Goal: Complete application form

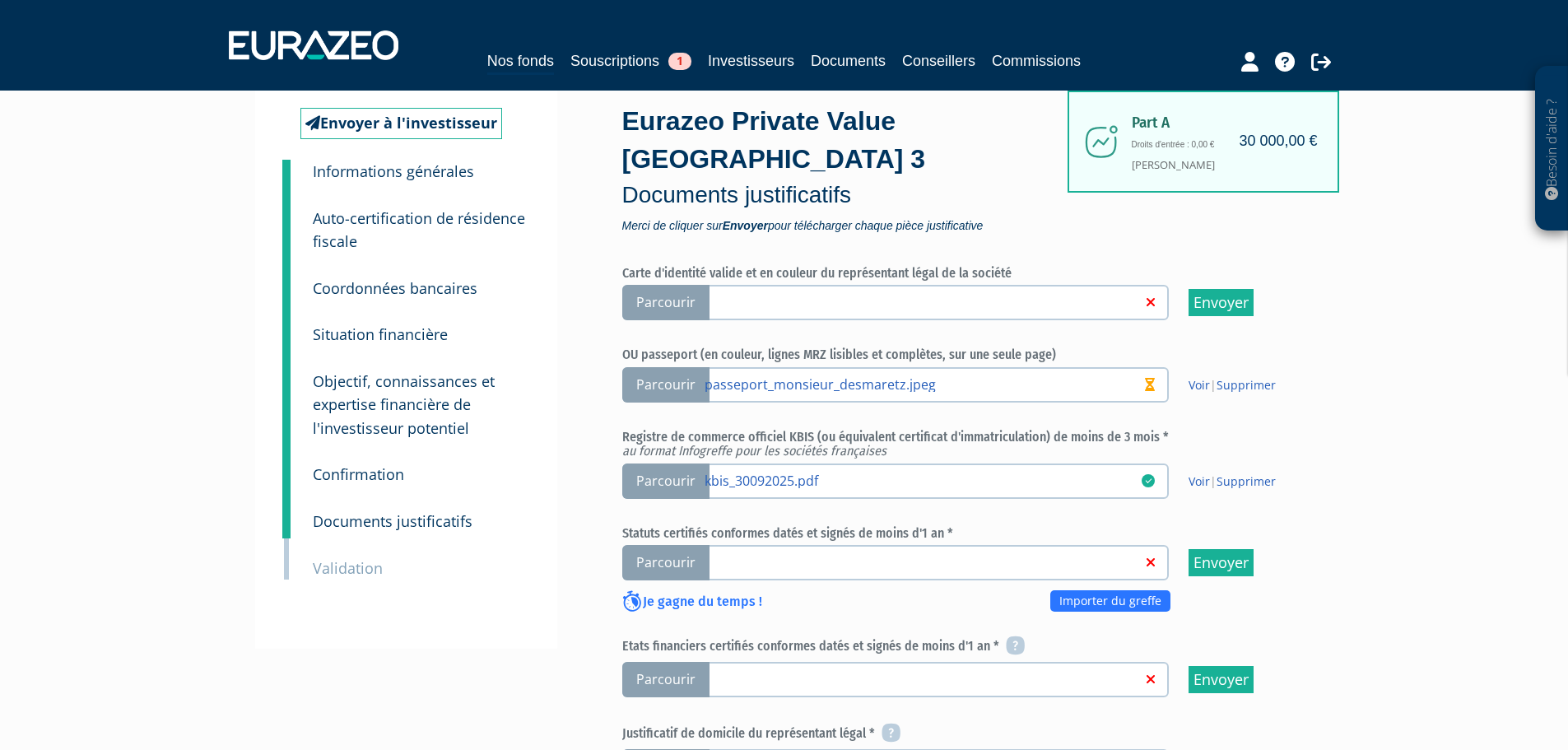
click at [1362, 522] on div "Besoin d'aide ? × J'ai besoin d'aide Si vous avez une question à propos du fonc…" at bounding box center [784, 590] width 1568 height 1344
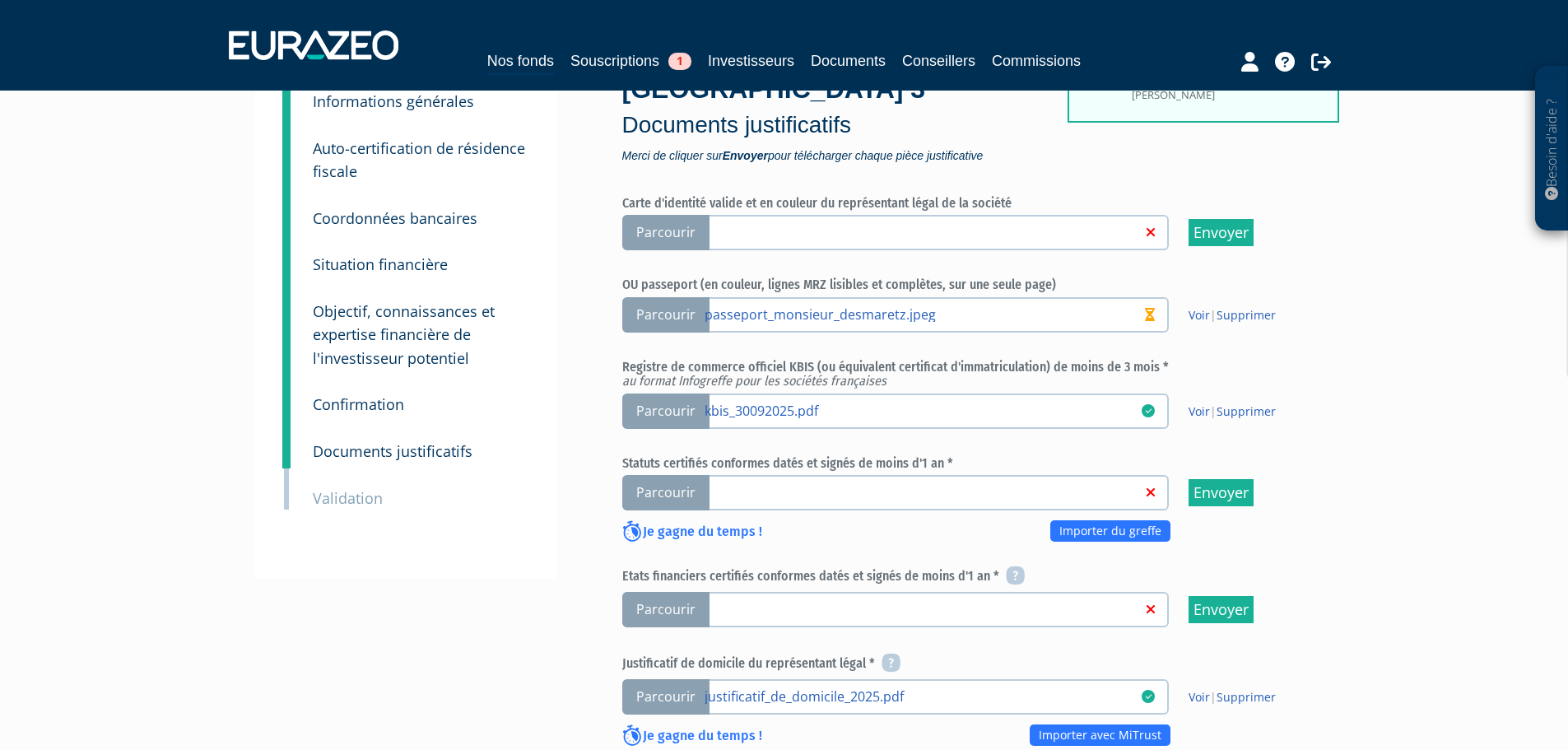
scroll to position [247, 0]
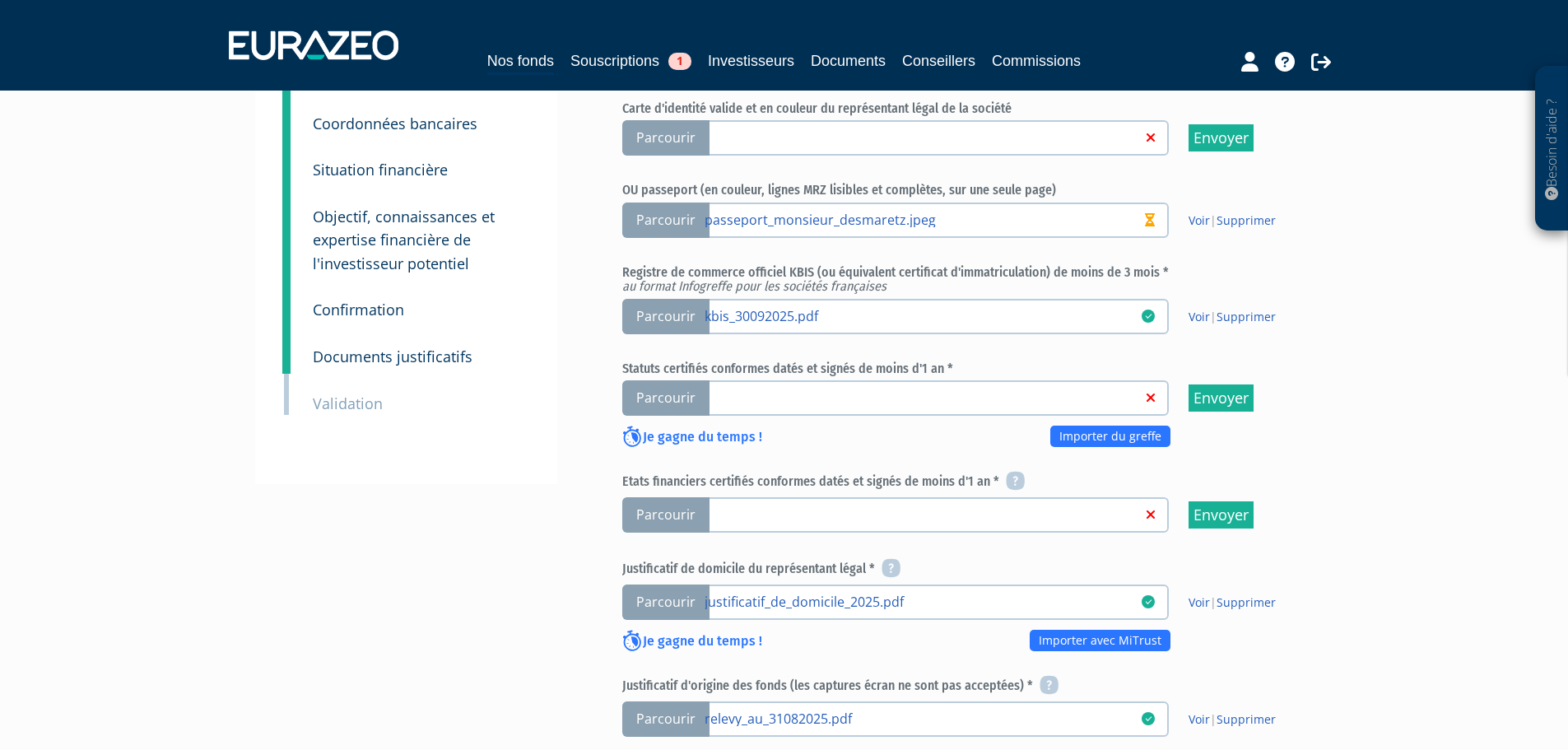
click at [668, 381] on span "Parcourir" at bounding box center [666, 398] width 88 height 35
click at [0, 0] on input "Parcourir" at bounding box center [0, 0] width 0 height 0
click at [685, 497] on span "Parcourir" at bounding box center [666, 514] width 88 height 35
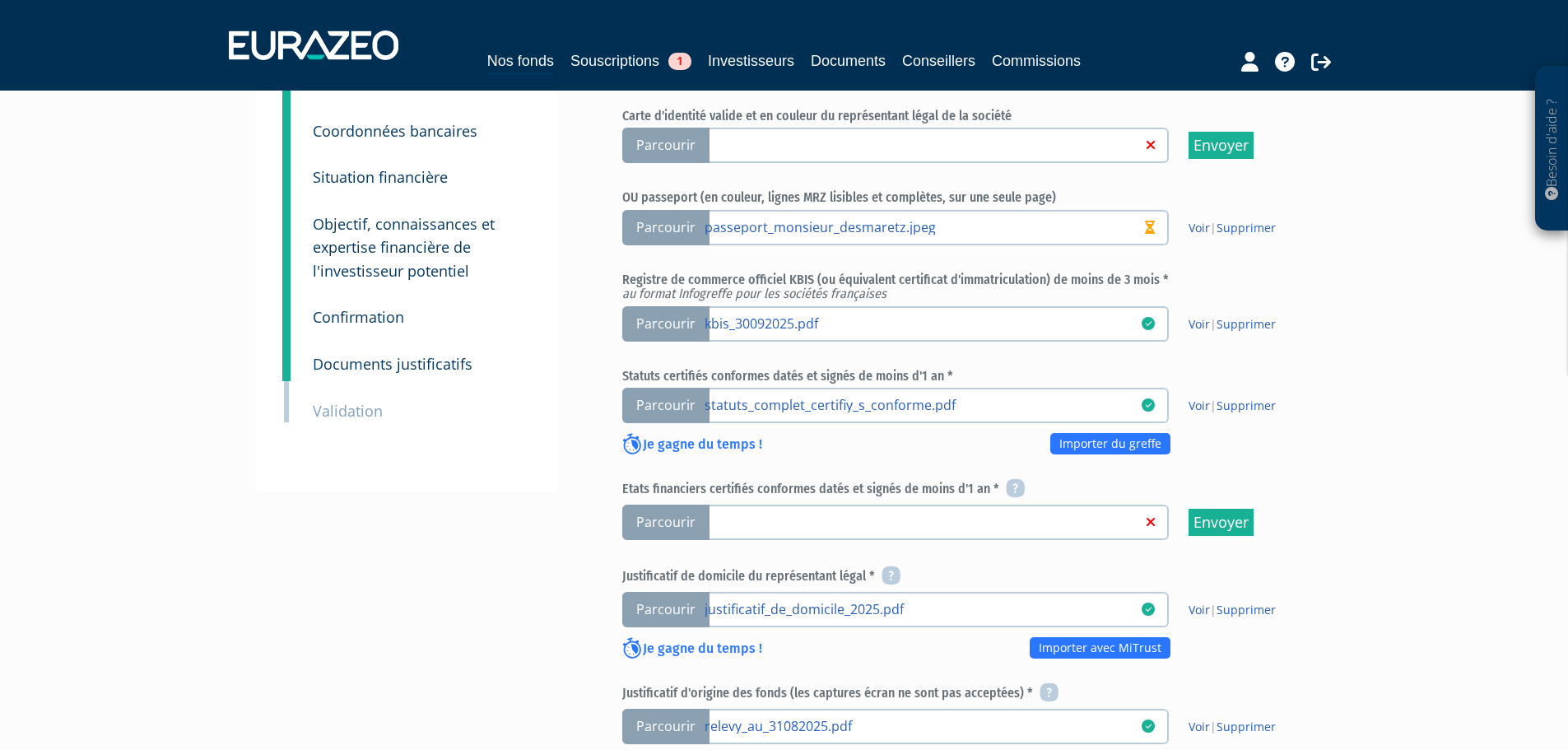
scroll to position [247, 0]
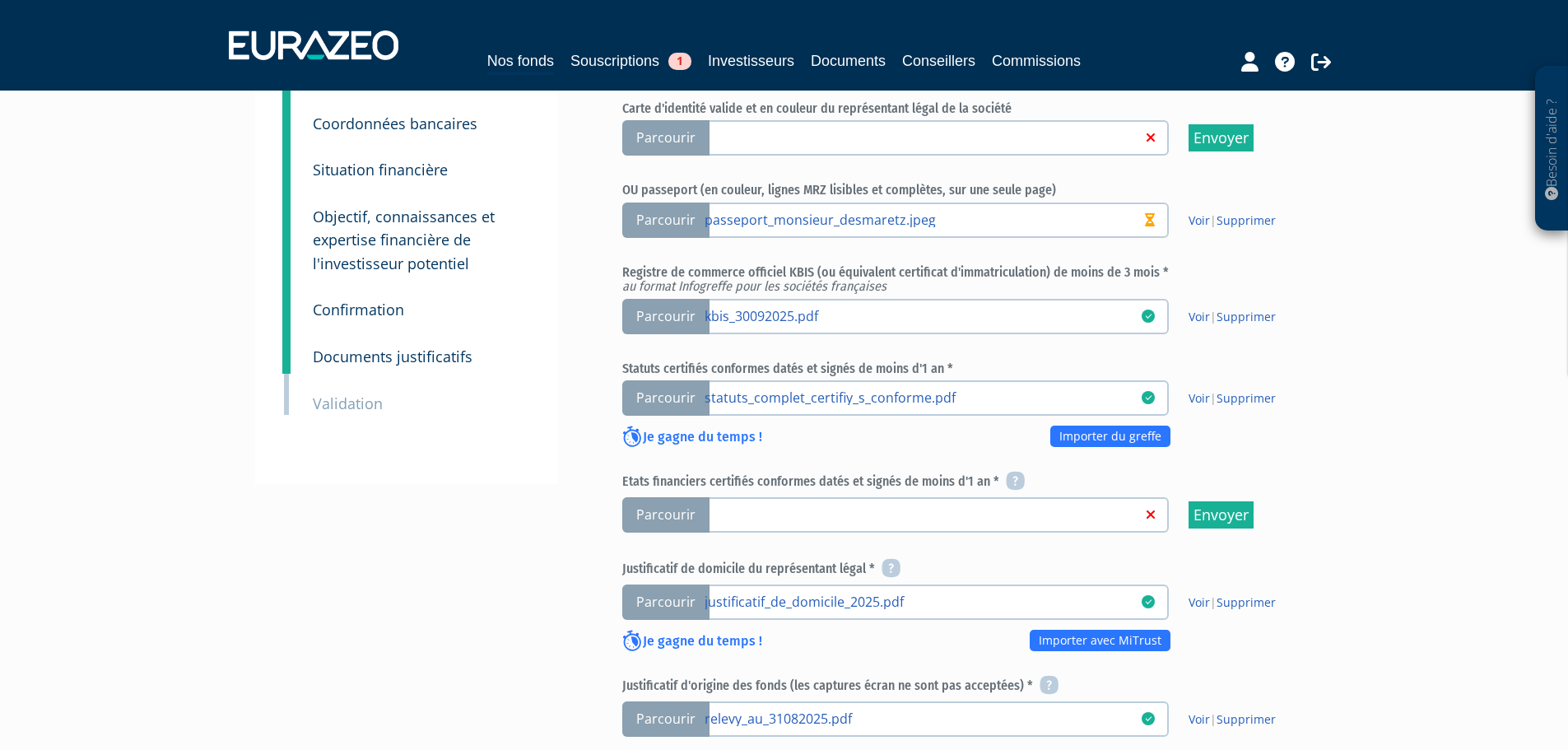
click at [679, 497] on span "Parcourir" at bounding box center [666, 514] width 88 height 35
click at [0, 0] on input "Parcourir" at bounding box center [0, 0] width 0 height 0
click at [663, 497] on span "Parcourir" at bounding box center [666, 514] width 88 height 35
click at [0, 0] on input "Parcourir" at bounding box center [0, 0] width 0 height 0
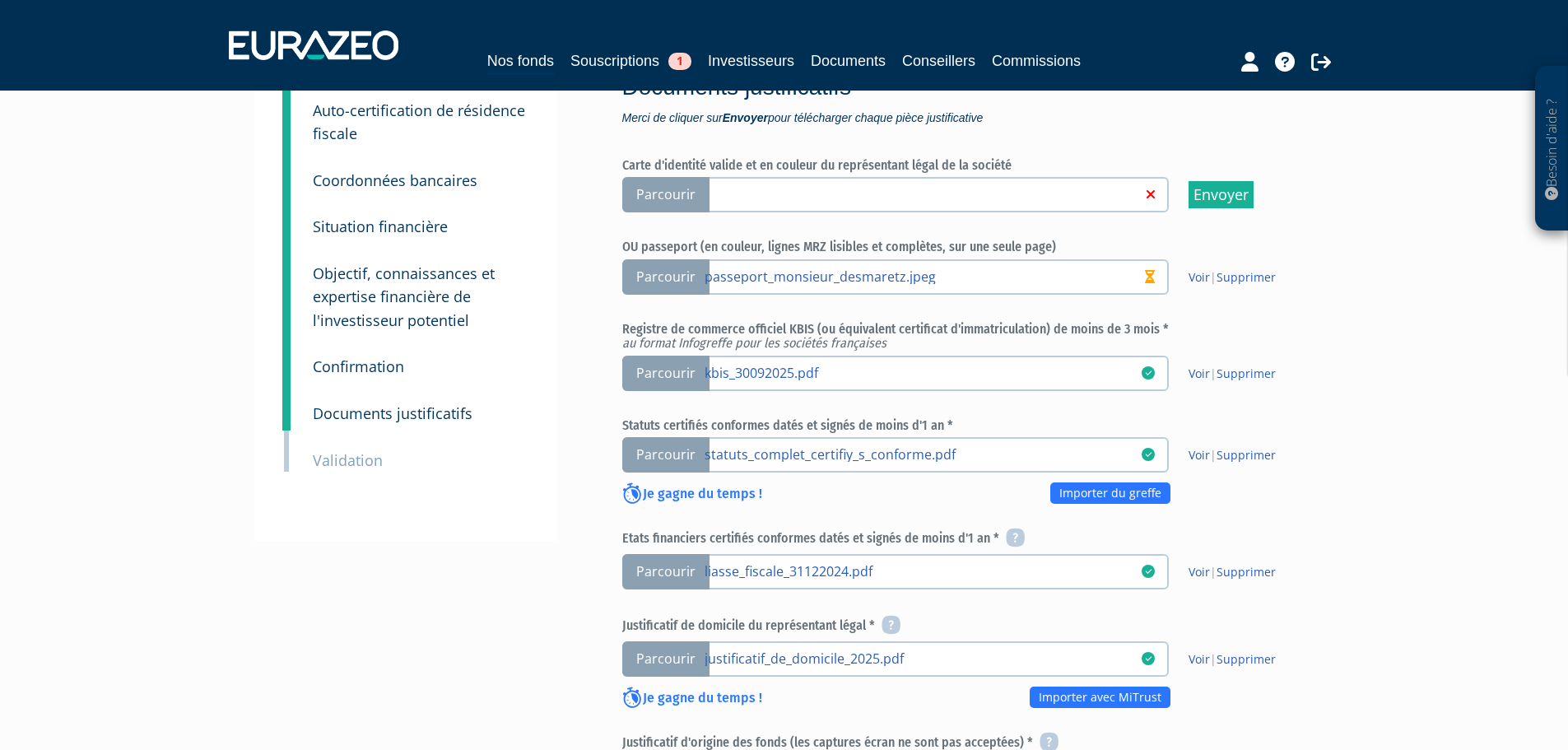
scroll to position [165, 0]
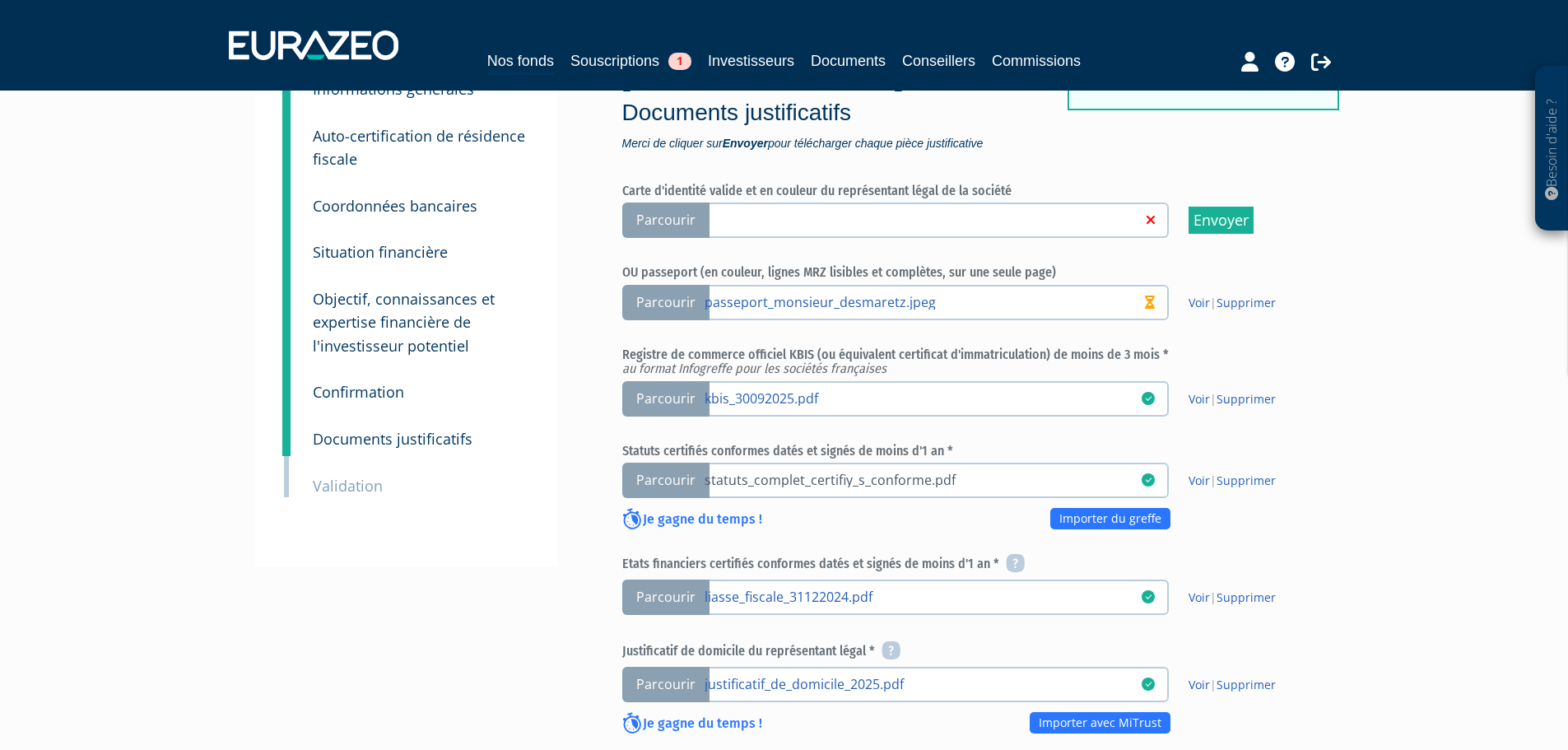
click at [904, 471] on link "statuts_complet_certifiy_s_conforme.pdf" at bounding box center [922, 479] width 437 height 16
click at [0, 0] on input "Parcourir statuts_complet_certifiy_s_conforme.pdf" at bounding box center [0, 0] width 0 height 0
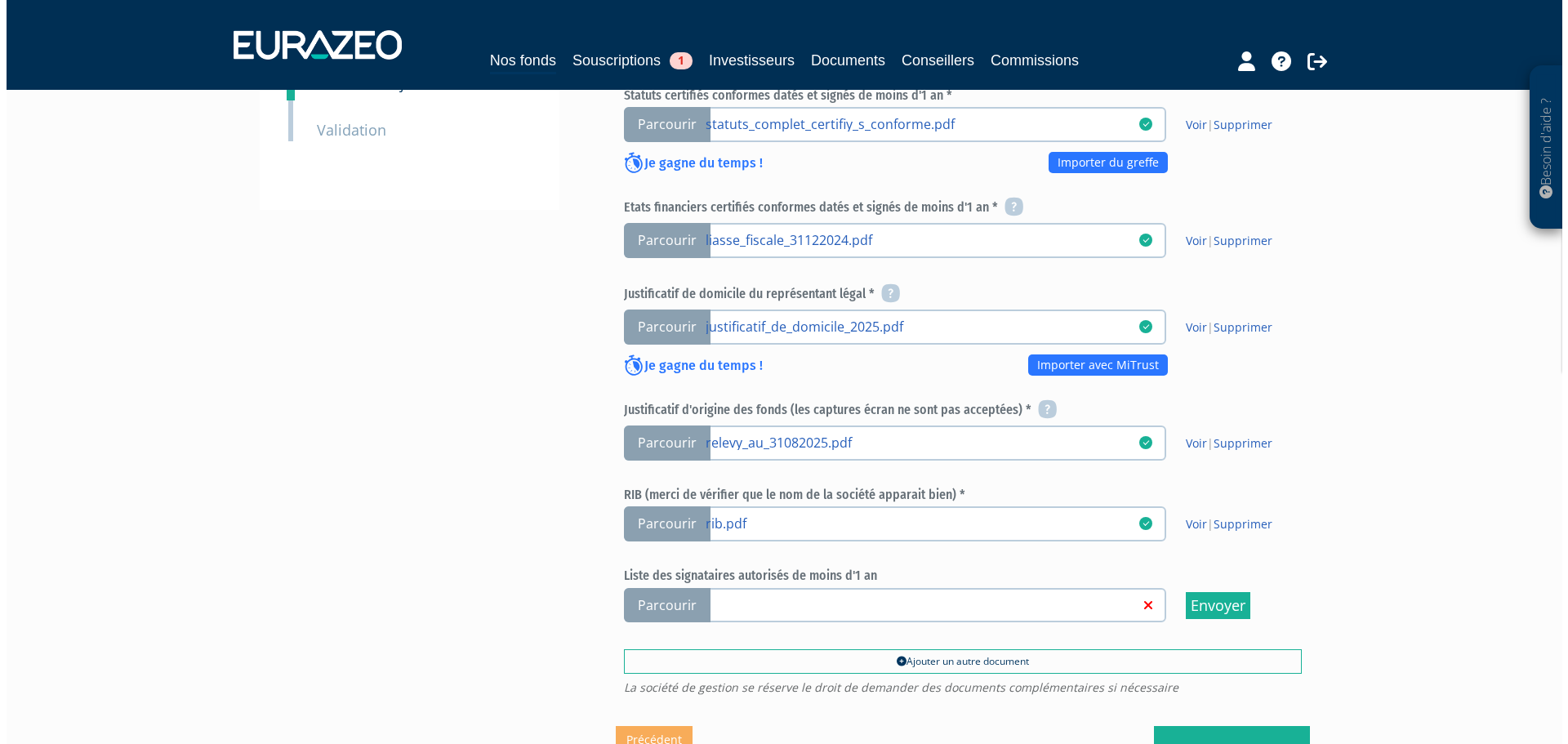
scroll to position [669, 0]
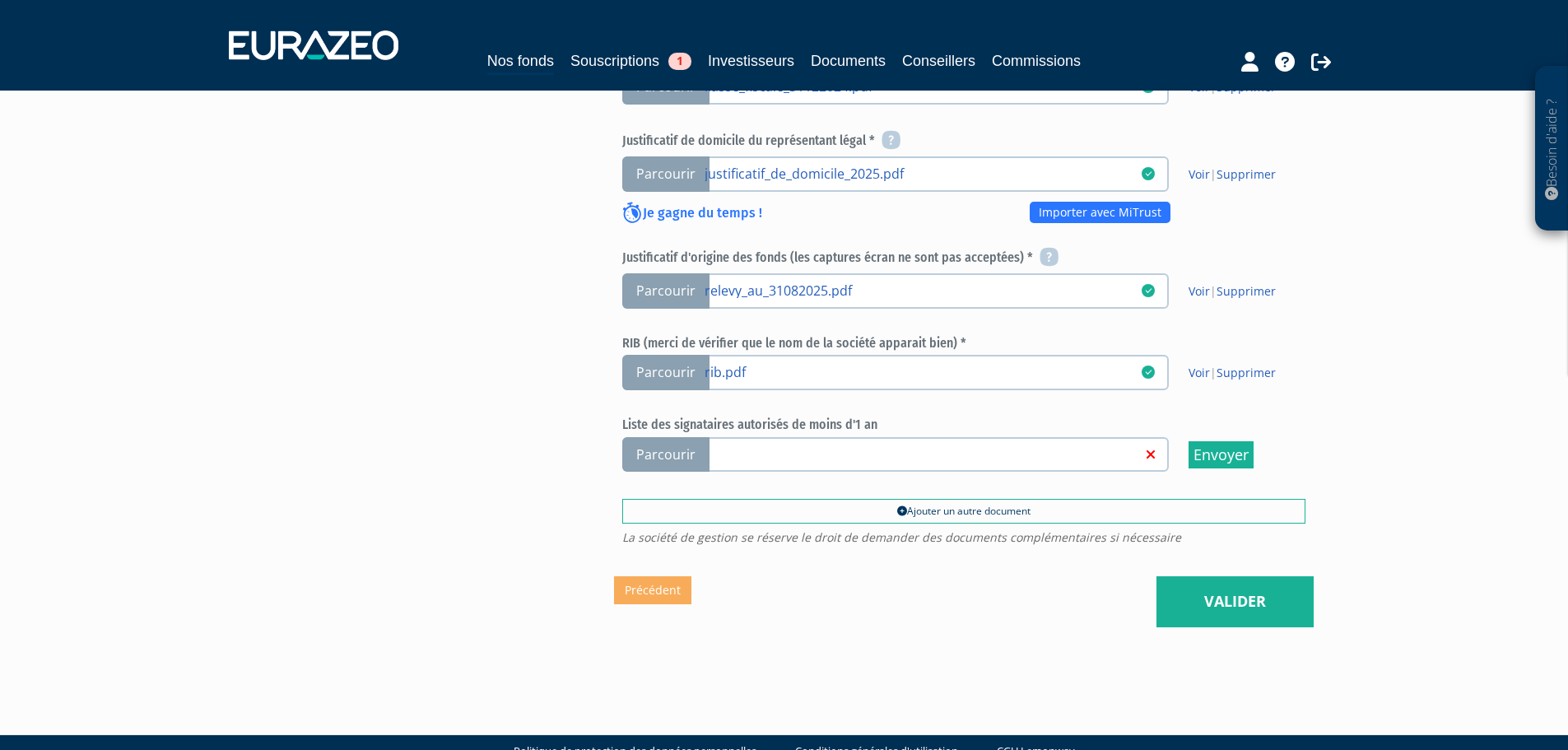
click at [1245, 595] on div "Envoyer à l'investisseur 1 Informations générales 2 Auto-certification de résid…" at bounding box center [784, 62] width 1033 height 1212
click at [1256, 512] on div "Eurazeo Private Value Europe 3 Documents justificatifs Merci de cliquer sur Env…" at bounding box center [963, 36] width 699 height 1078
click at [1266, 576] on link "Valider" at bounding box center [1234, 602] width 157 height 51
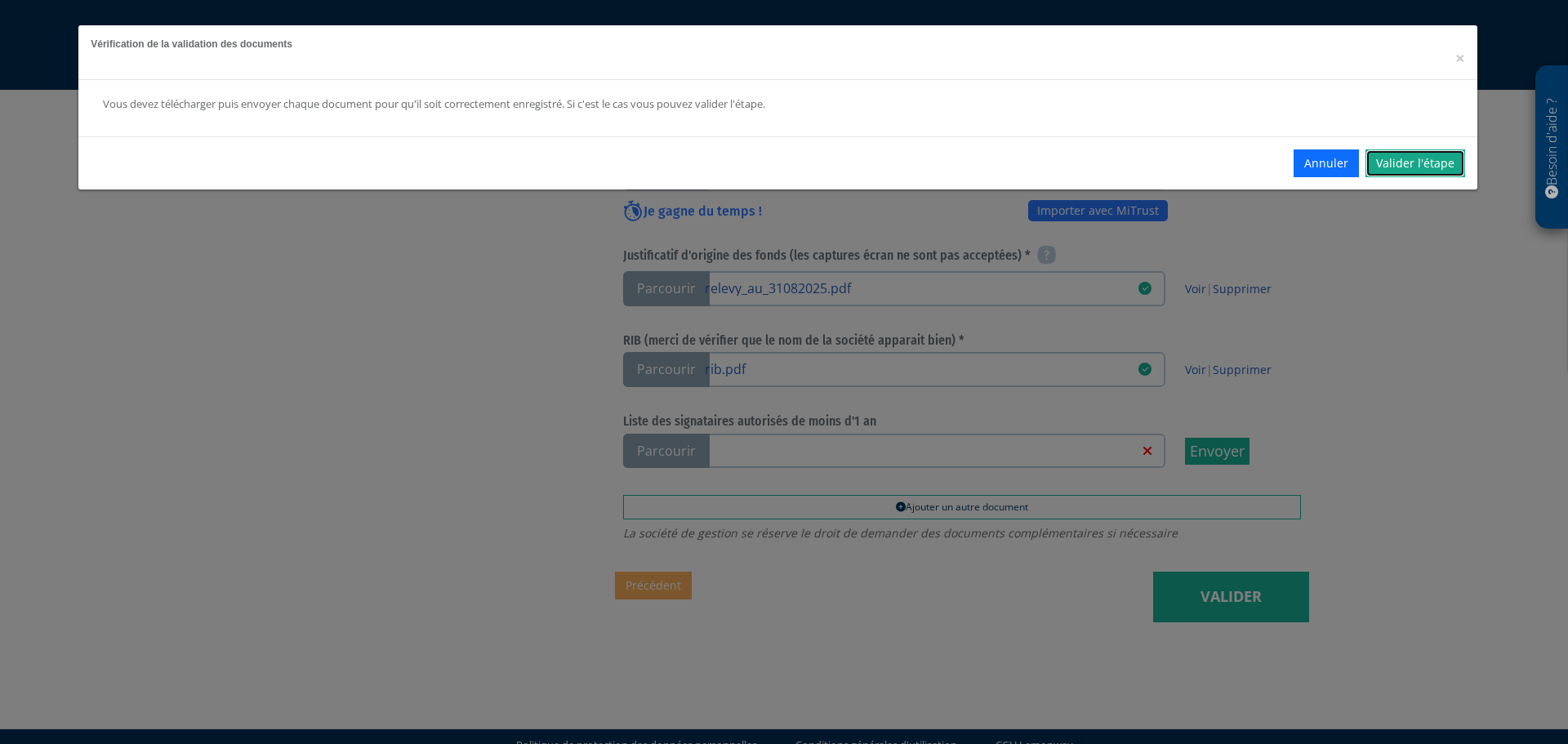
click at [1464, 165] on link "Valider l'étape" at bounding box center [1415, 162] width 100 height 27
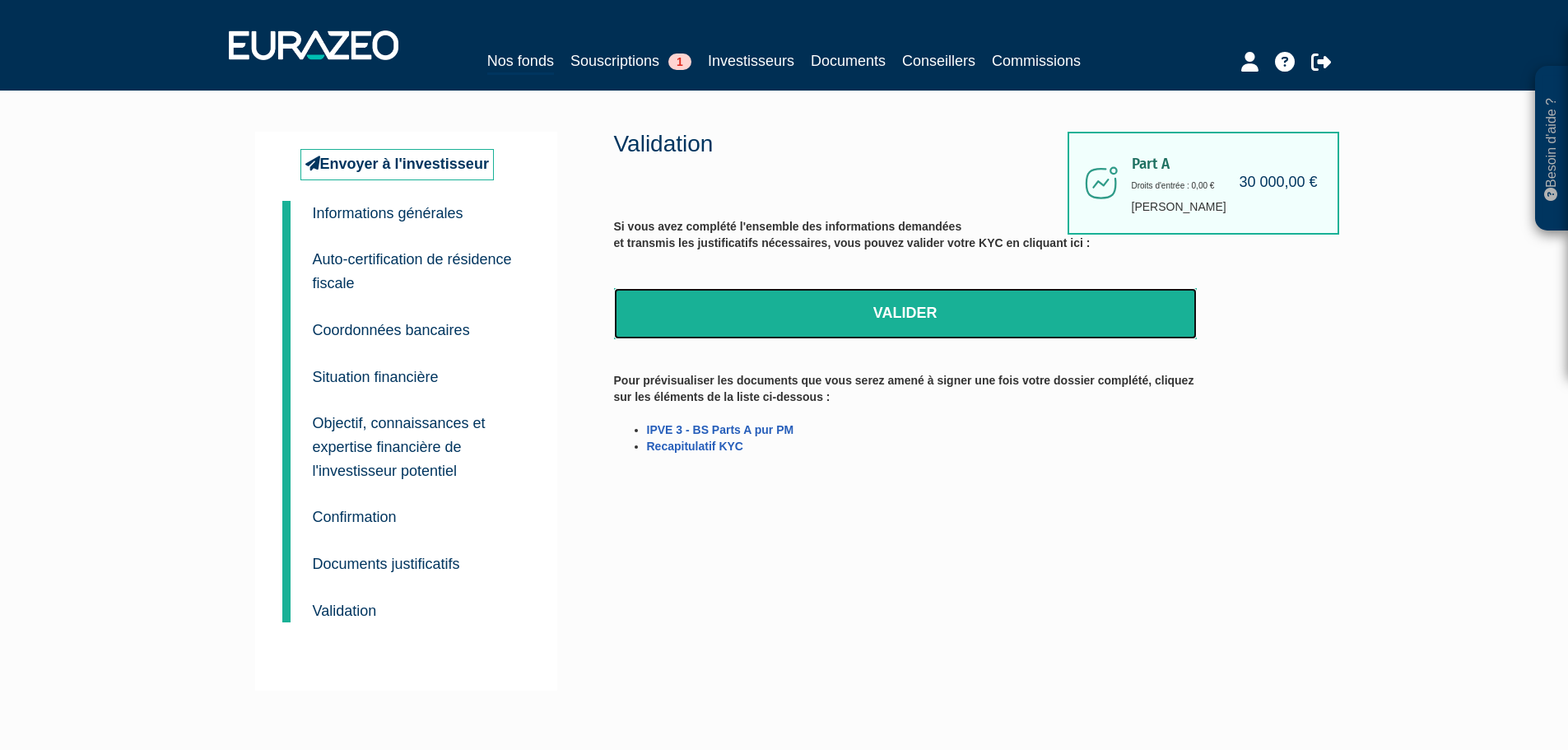
click at [976, 326] on link "Valider" at bounding box center [905, 314] width 582 height 51
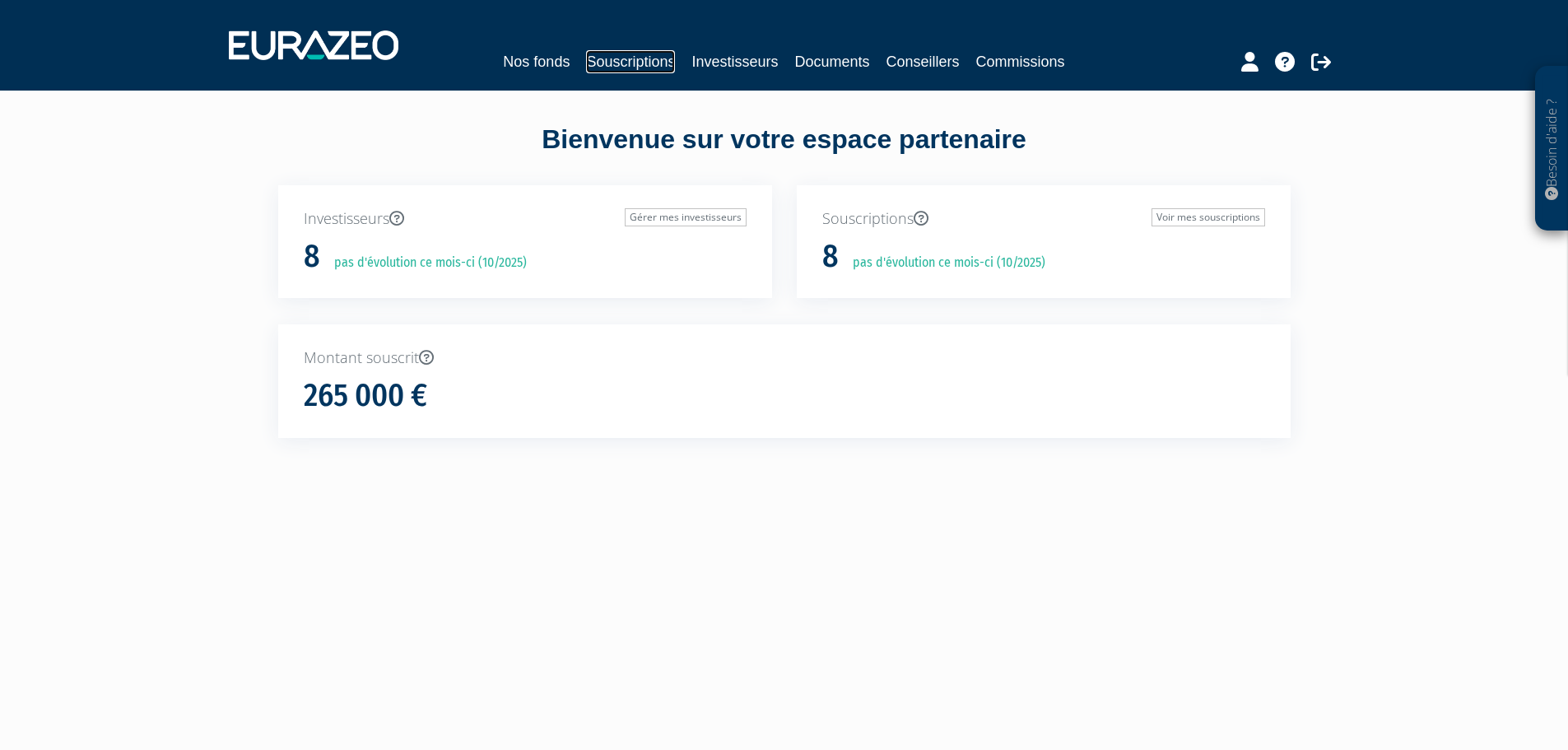
click at [646, 64] on link "Souscriptions" at bounding box center [630, 62] width 88 height 23
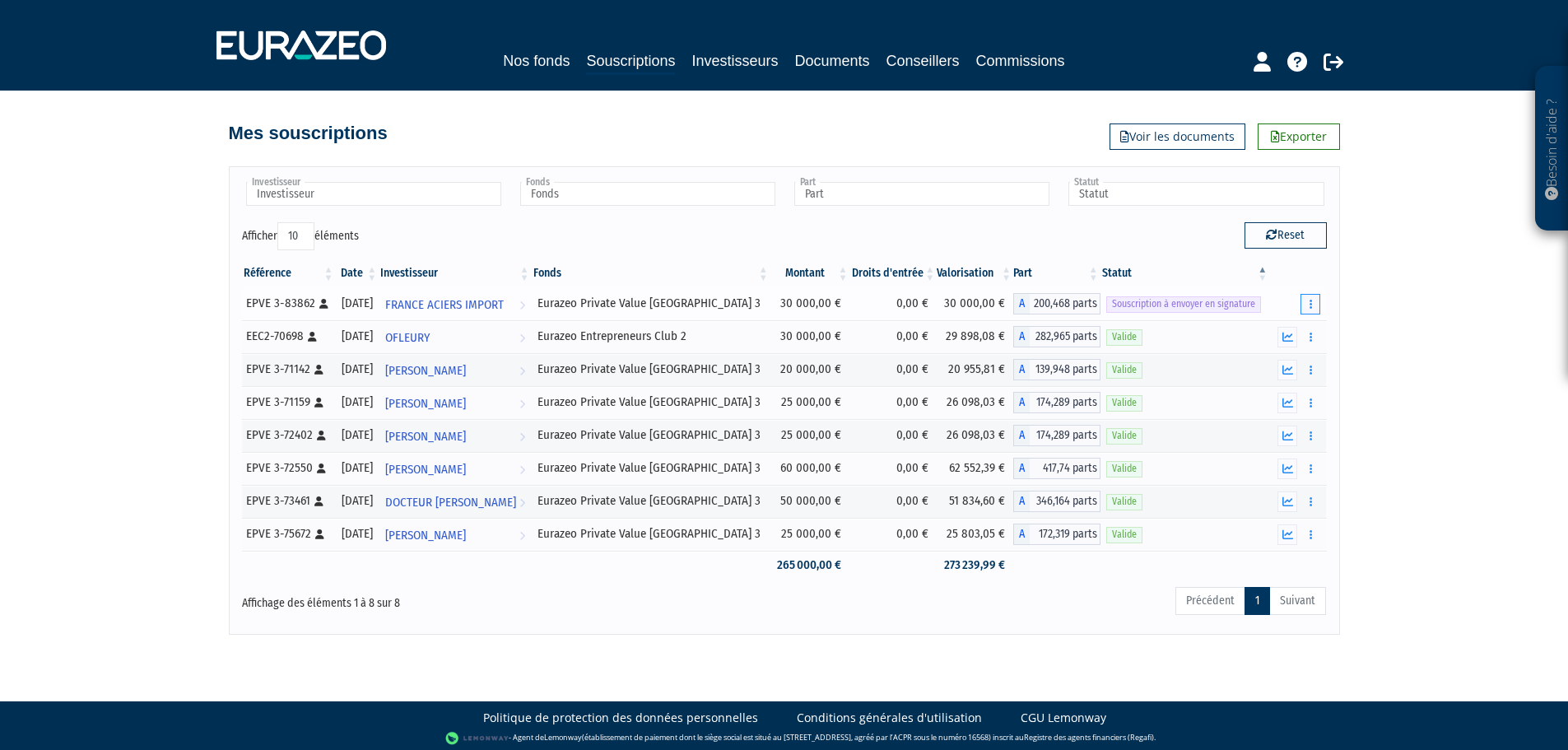
click at [1311, 299] on icon "button" at bounding box center [1310, 304] width 3 height 10
click at [1283, 326] on link "Envoyer à signer" at bounding box center [1268, 333] width 94 height 28
